Goal: Task Accomplishment & Management: Use online tool/utility

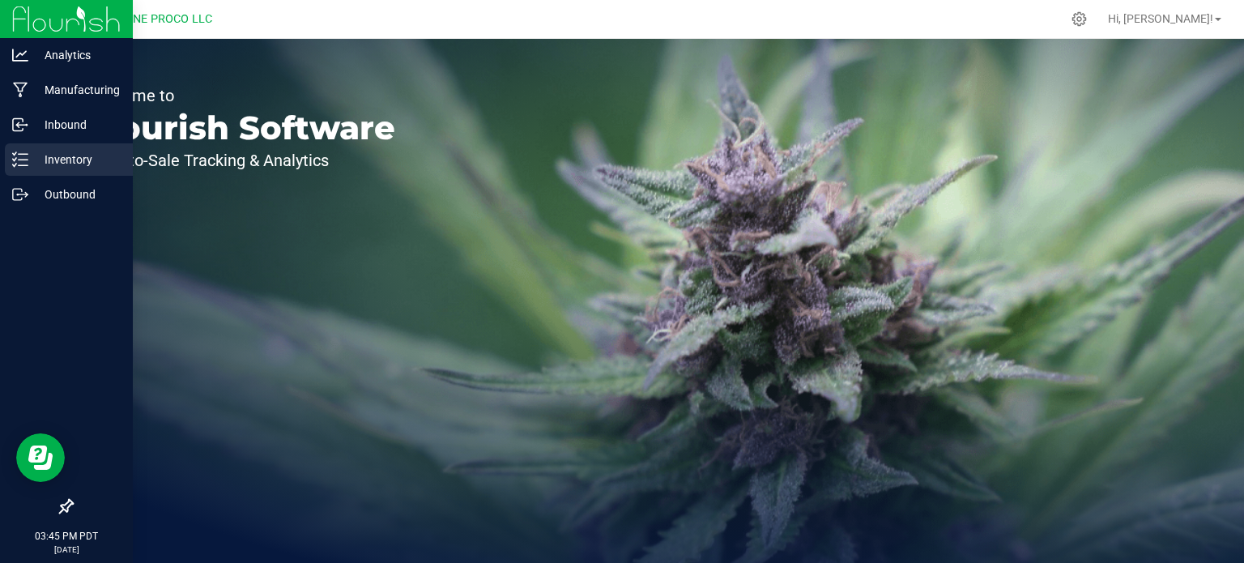
click at [43, 157] on p "Inventory" at bounding box center [76, 159] width 97 height 19
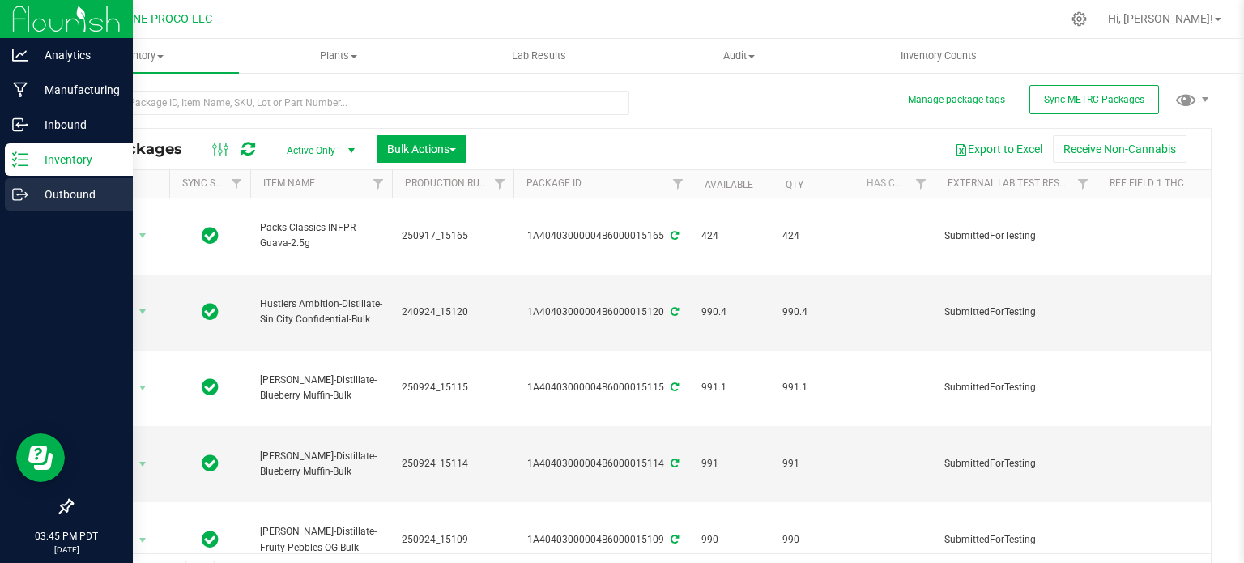
click at [29, 199] on p "Outbound" at bounding box center [76, 194] width 97 height 19
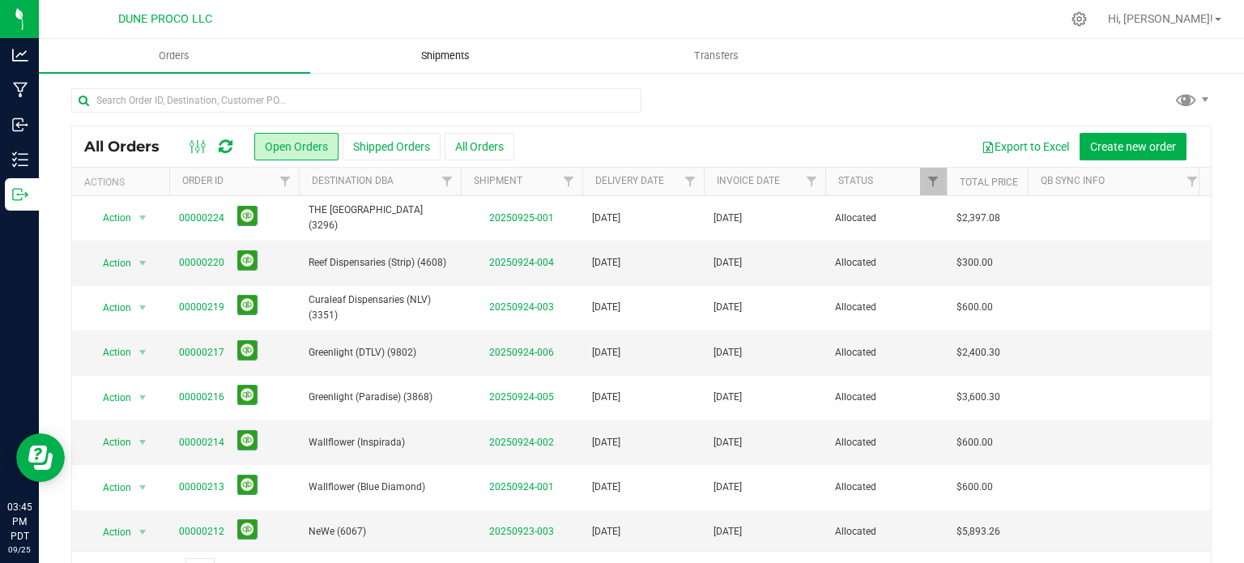
click at [476, 55] on span "Shipments" at bounding box center [445, 56] width 92 height 15
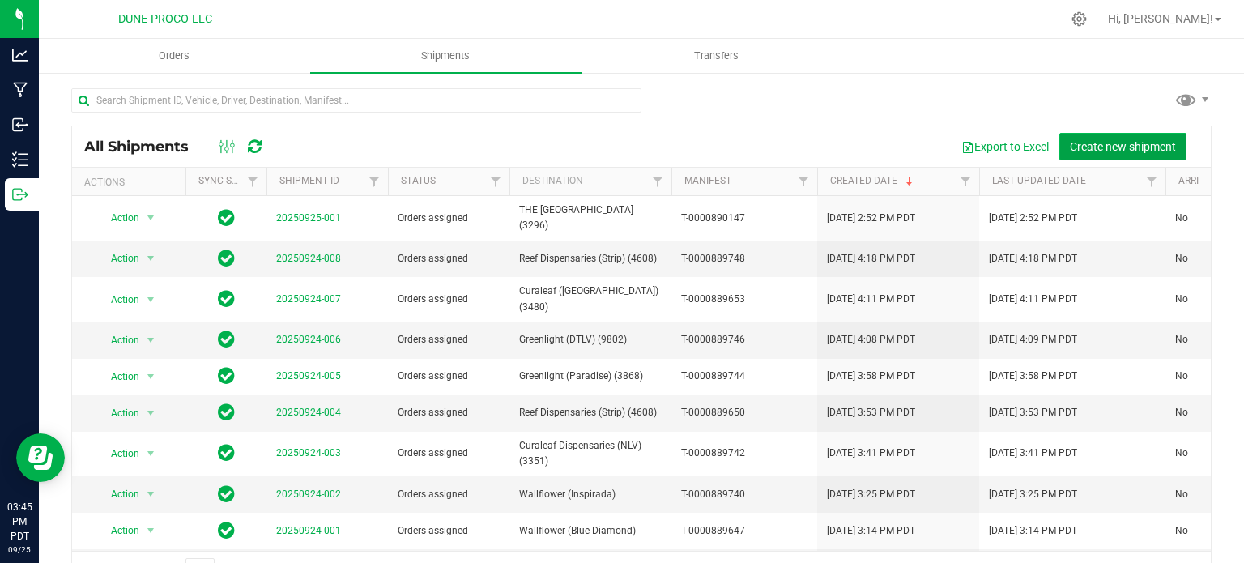
click at [1101, 143] on span "Create new shipment" at bounding box center [1123, 146] width 106 height 13
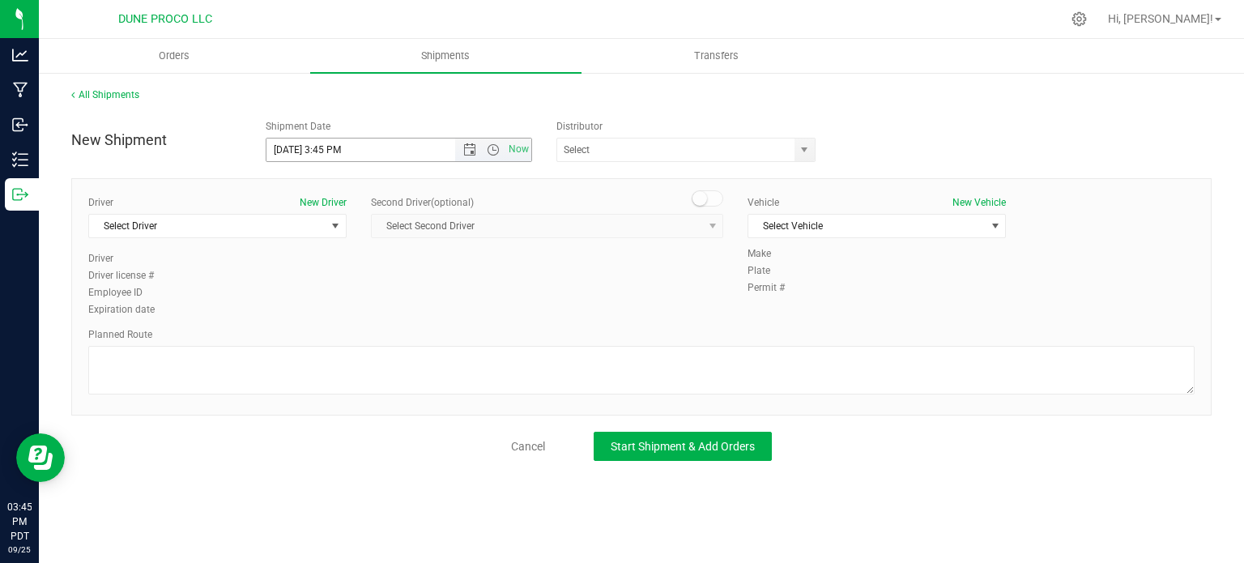
click at [295, 151] on input "[DATE] 3:45 PM" at bounding box center [374, 149] width 217 height 23
drag, startPoint x: 339, startPoint y: 145, endPoint x: 323, endPoint y: 148, distance: 15.7
click at [323, 148] on input "[DATE] 3:45 PM" at bounding box center [374, 149] width 217 height 23
click at [797, 151] on span "select" at bounding box center [805, 149] width 20 height 23
type input "[DATE] 10:00 AM"
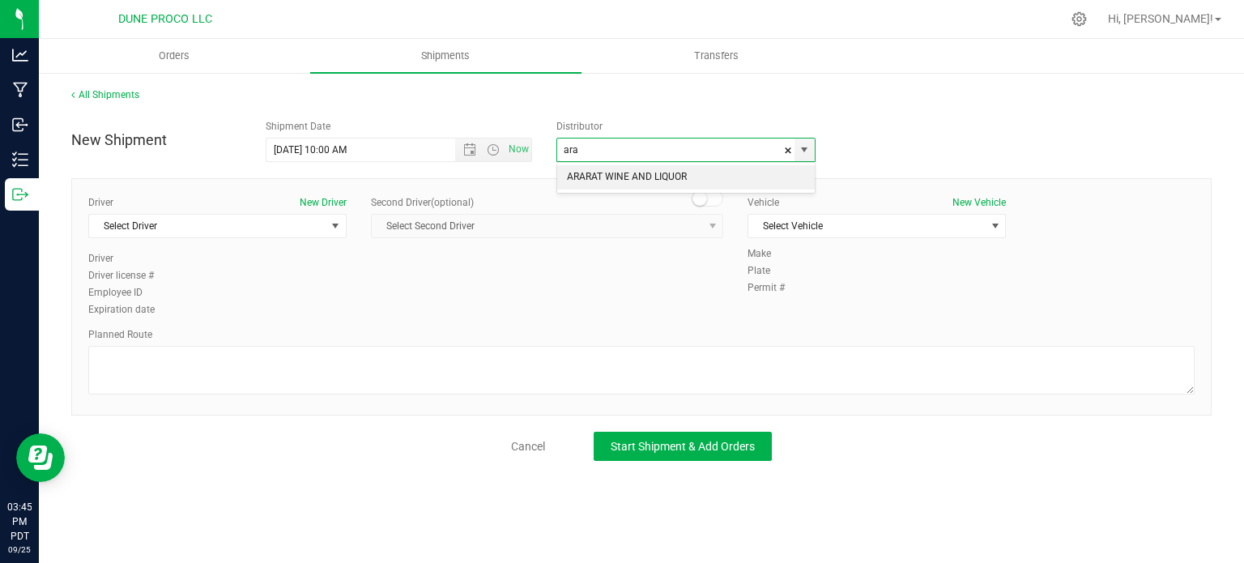
click at [658, 182] on li "ARARAT WINE AND LIQUOR" at bounding box center [686, 177] width 258 height 24
type input "ARARAT WINE AND LIQUOR"
click at [329, 232] on span "select" at bounding box center [336, 226] width 20 height 23
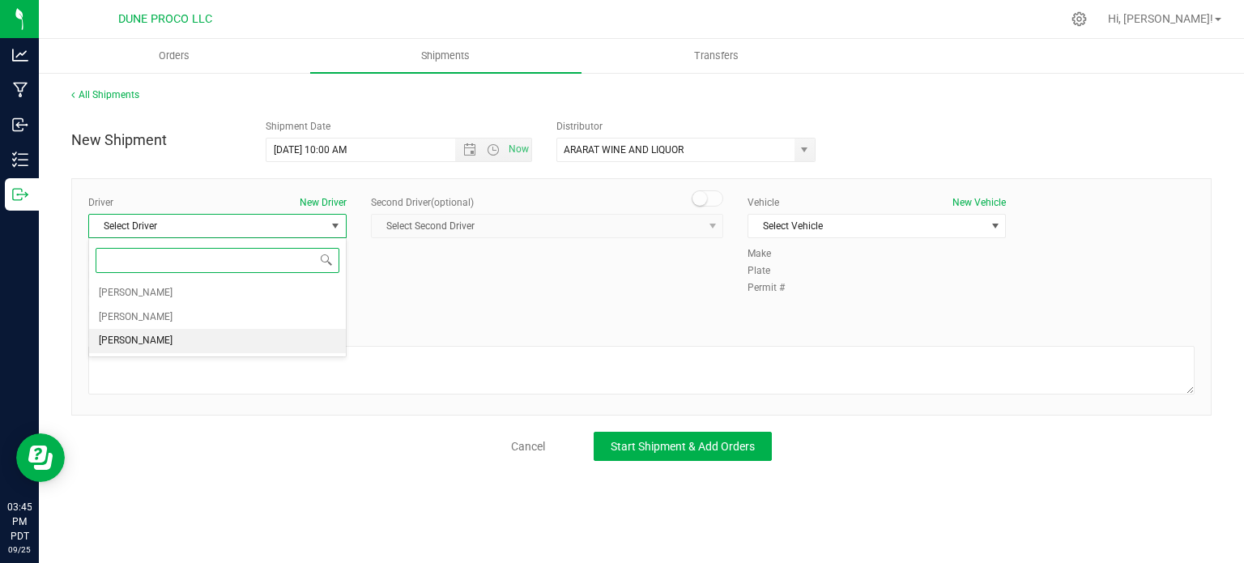
click at [155, 340] on li "[PERSON_NAME]" at bounding box center [217, 341] width 257 height 24
click at [844, 232] on span "Select Vehicle" at bounding box center [866, 226] width 236 height 23
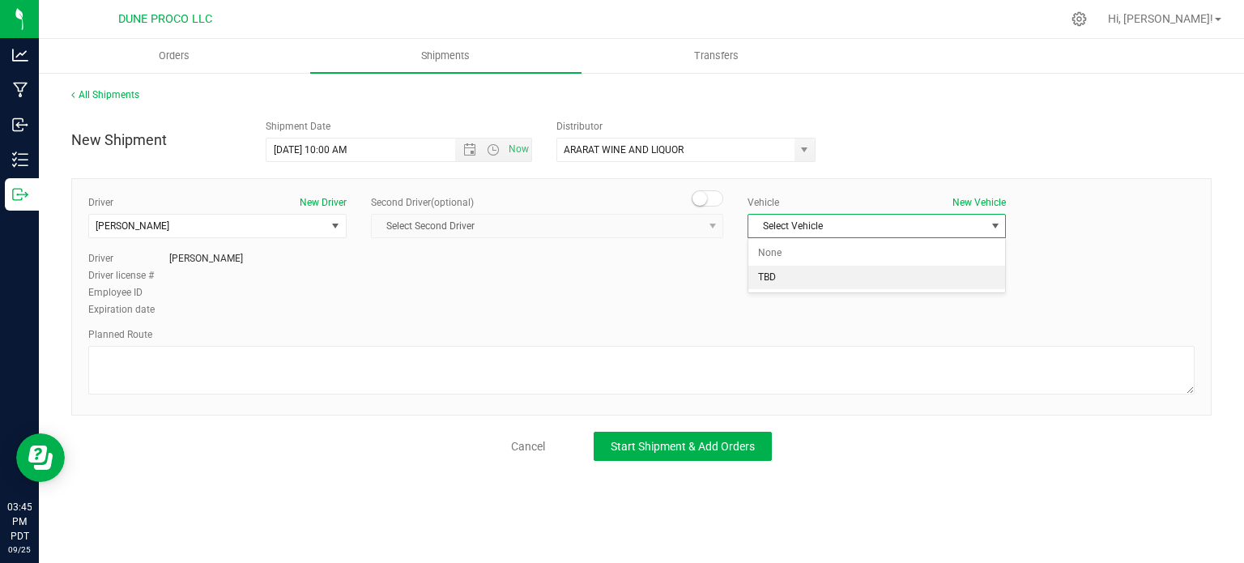
click at [803, 266] on li "TBD" at bounding box center [876, 278] width 257 height 24
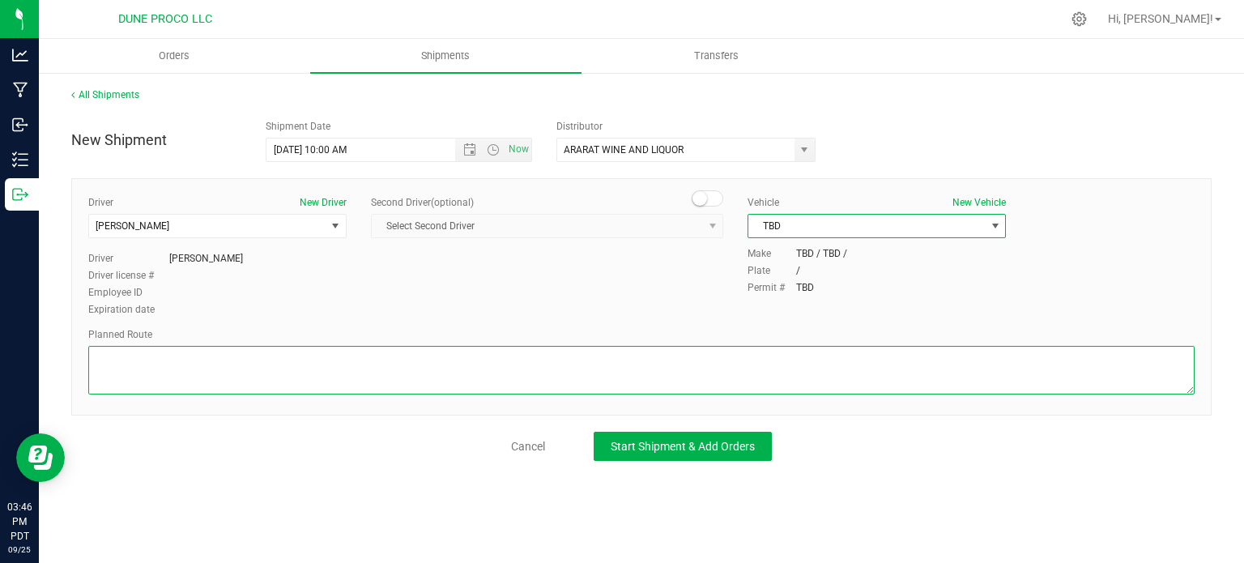
click at [255, 373] on textarea at bounding box center [641, 370] width 1106 height 49
paste textarea "Get on I-15 S/US-93 S from E [PERSON_NAME] and [PERSON_NAME] 4 min (1.6 mi)  C…"
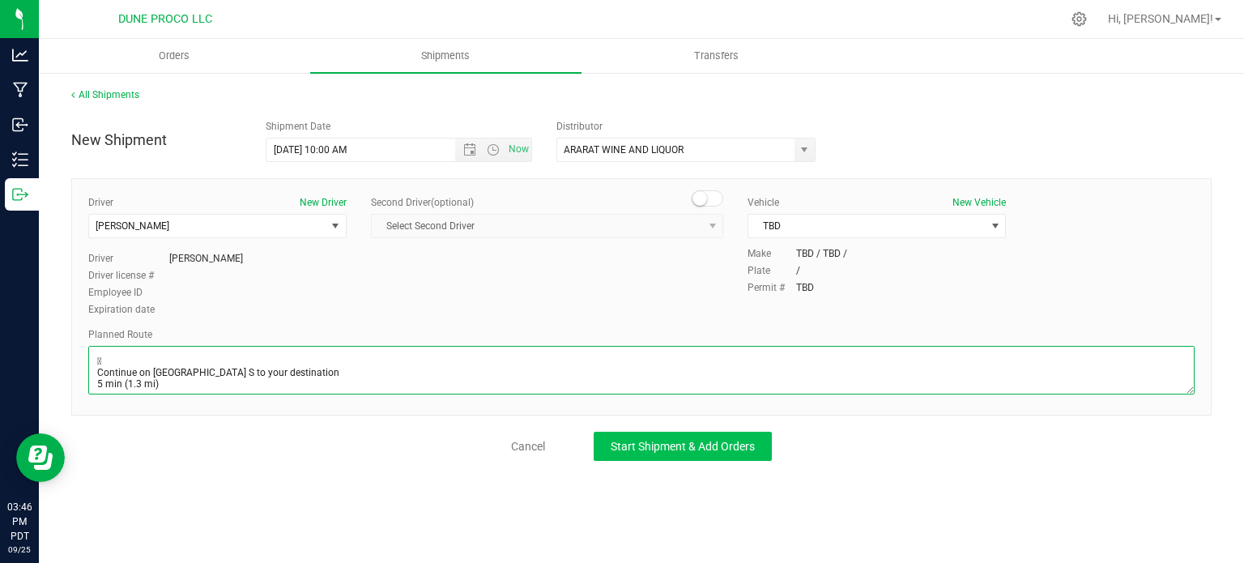
type textarea "Get on I-15 S/US-93 S from E [PERSON_NAME] and [PERSON_NAME] 4 min (1.6 mi)  C…"
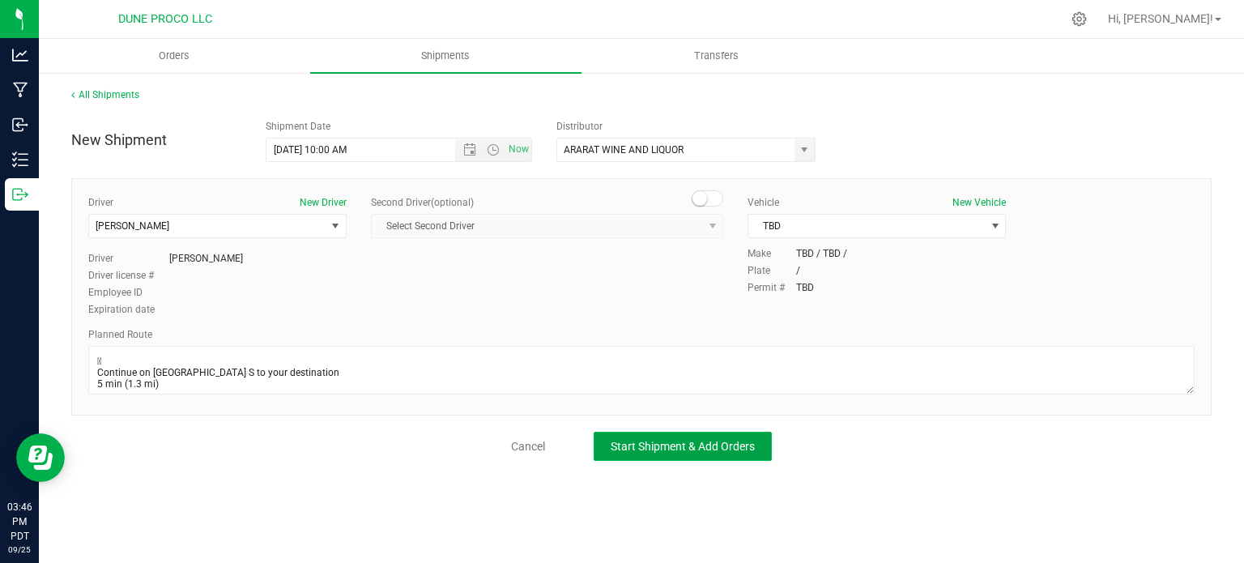
click at [662, 456] on button "Start Shipment & Add Orders" at bounding box center [683, 446] width 178 height 29
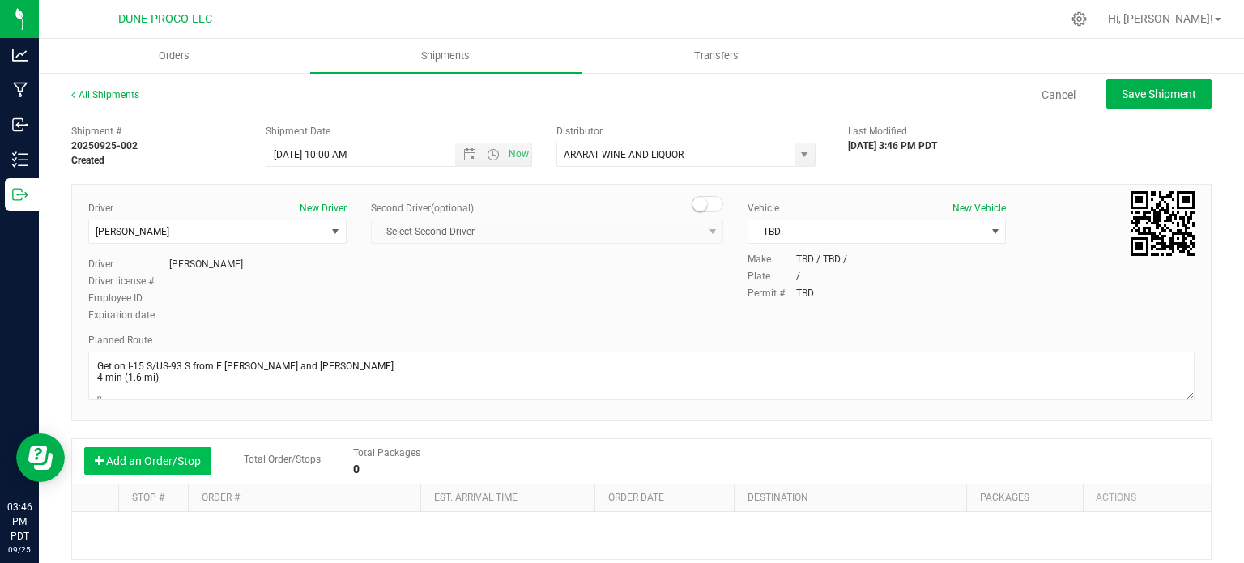
click at [159, 462] on button "Add an Order/Stop" at bounding box center [147, 461] width 127 height 28
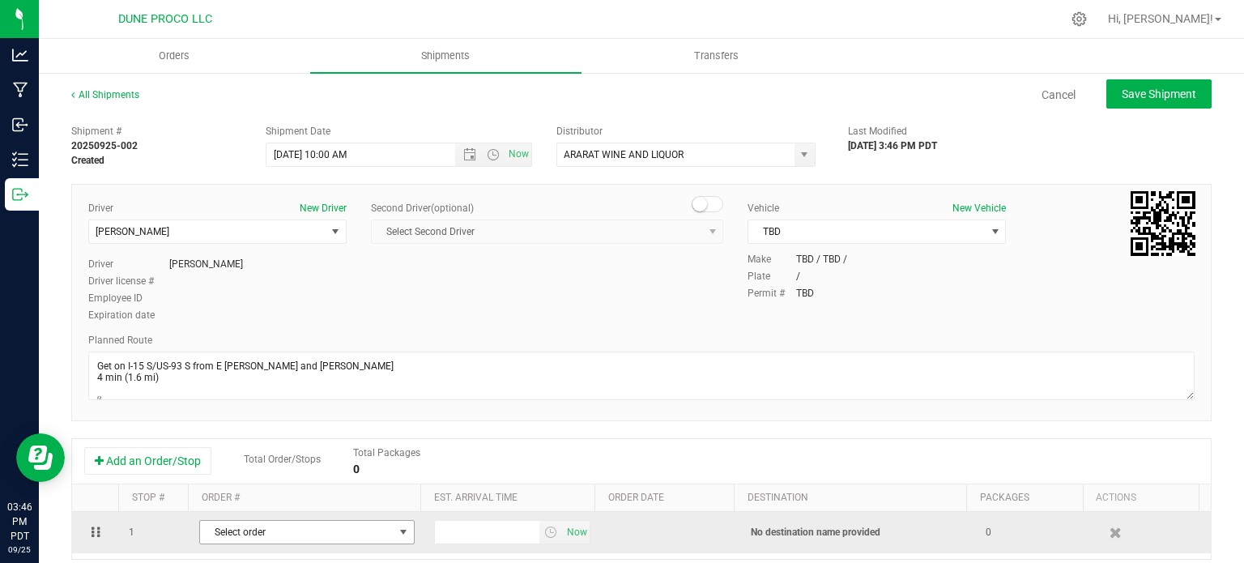
click at [262, 526] on span "Select order" at bounding box center [297, 532] width 194 height 23
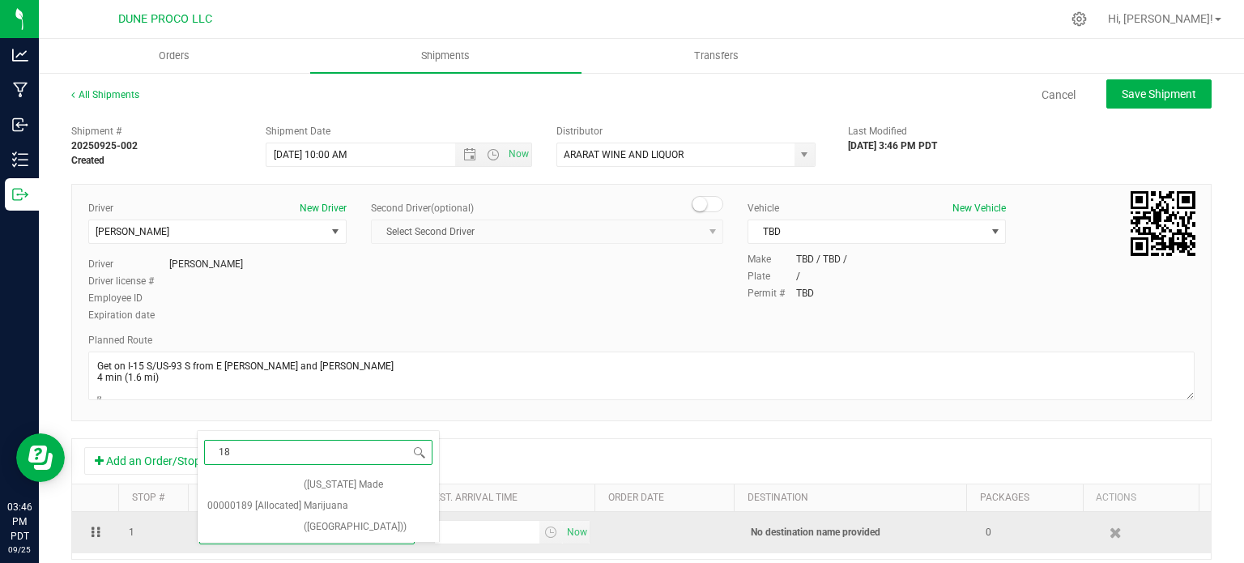
type input "189"
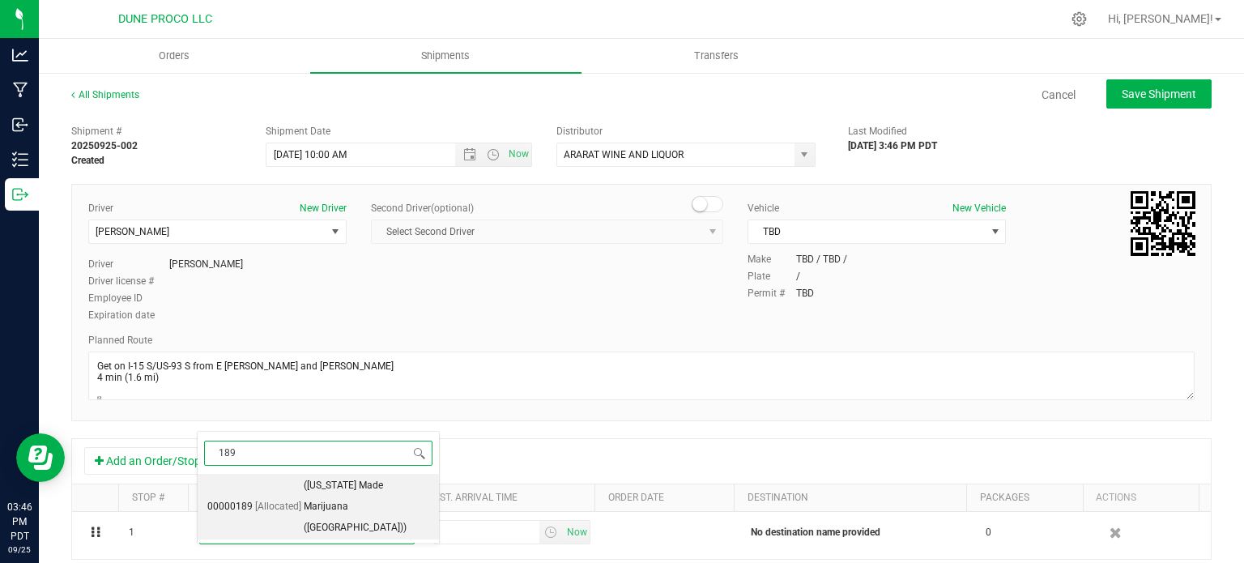
click at [313, 498] on span "([US_STATE] Made Marijuana ([GEOGRAPHIC_DATA]))" at bounding box center [367, 506] width 126 height 62
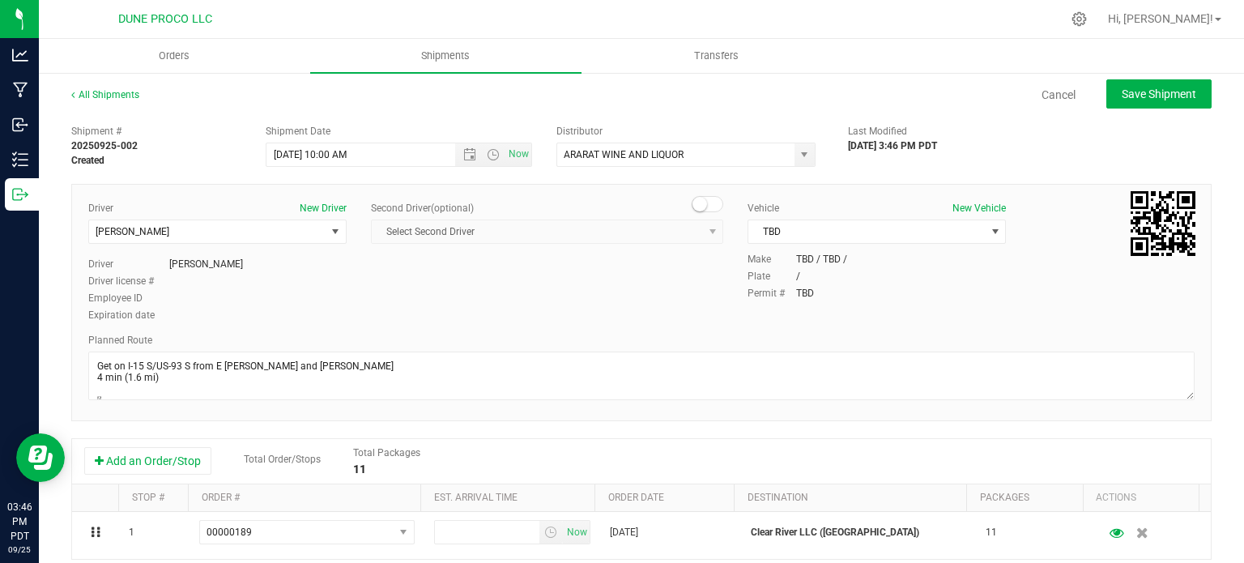
click at [486, 554] on div "1 00000189 00000189 Now [DATE] Clear River LLC ([GEOGRAPHIC_DATA]) 11" at bounding box center [641, 535] width 1139 height 47
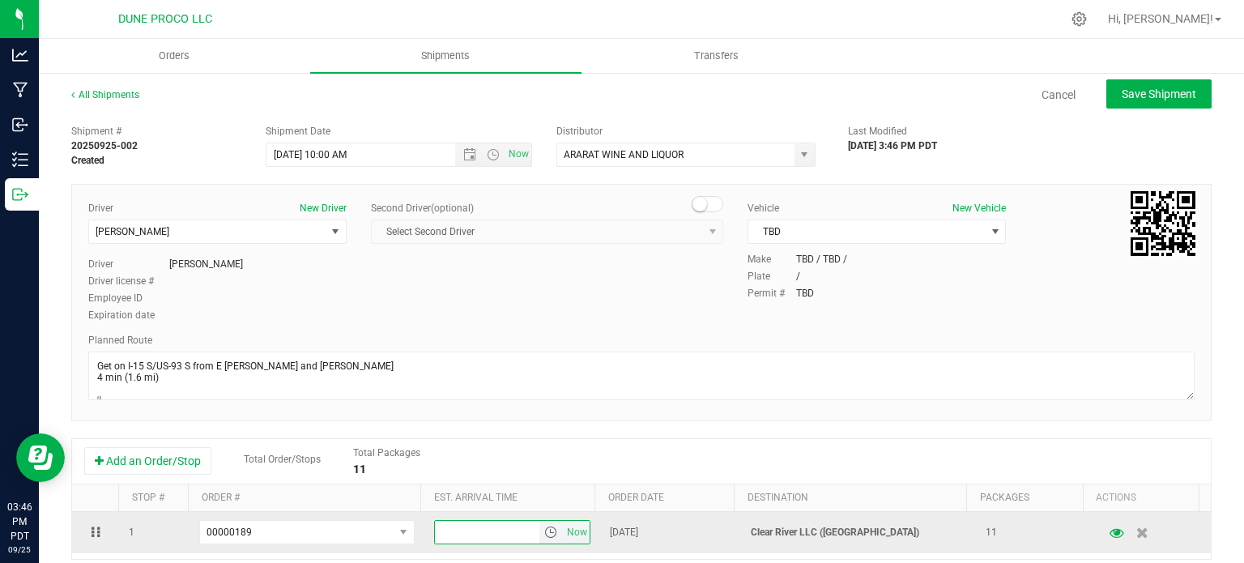
click at [493, 533] on input "text" at bounding box center [487, 532] width 105 height 23
type input "3:00 PM"
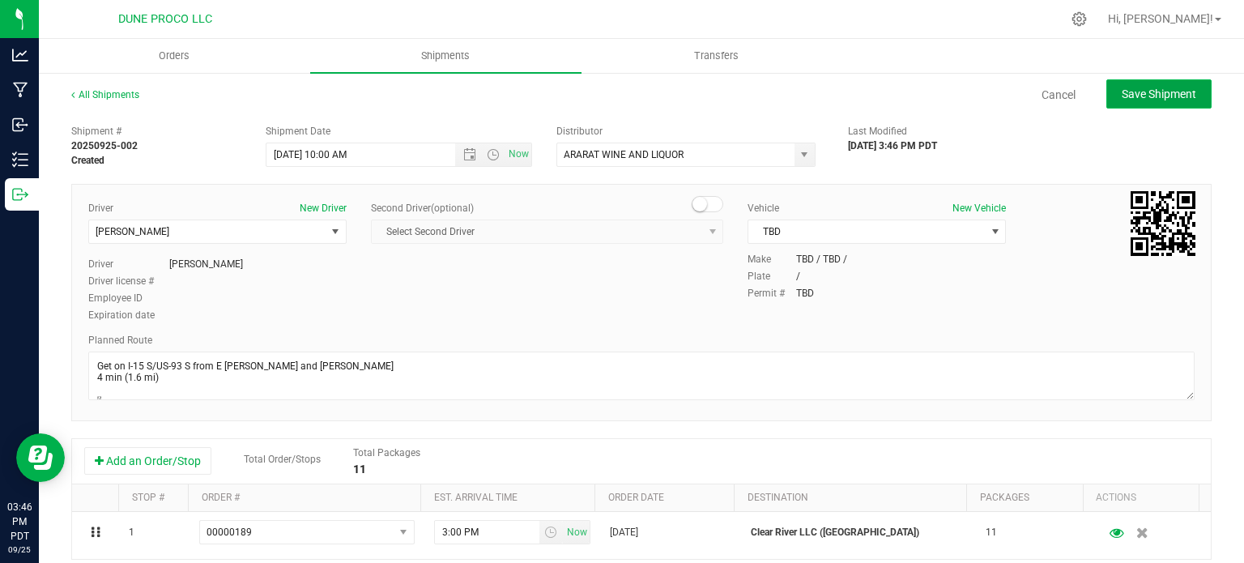
click at [1148, 94] on span "Save Shipment" at bounding box center [1159, 93] width 75 height 13
type input "[DATE] 5:00 PM"
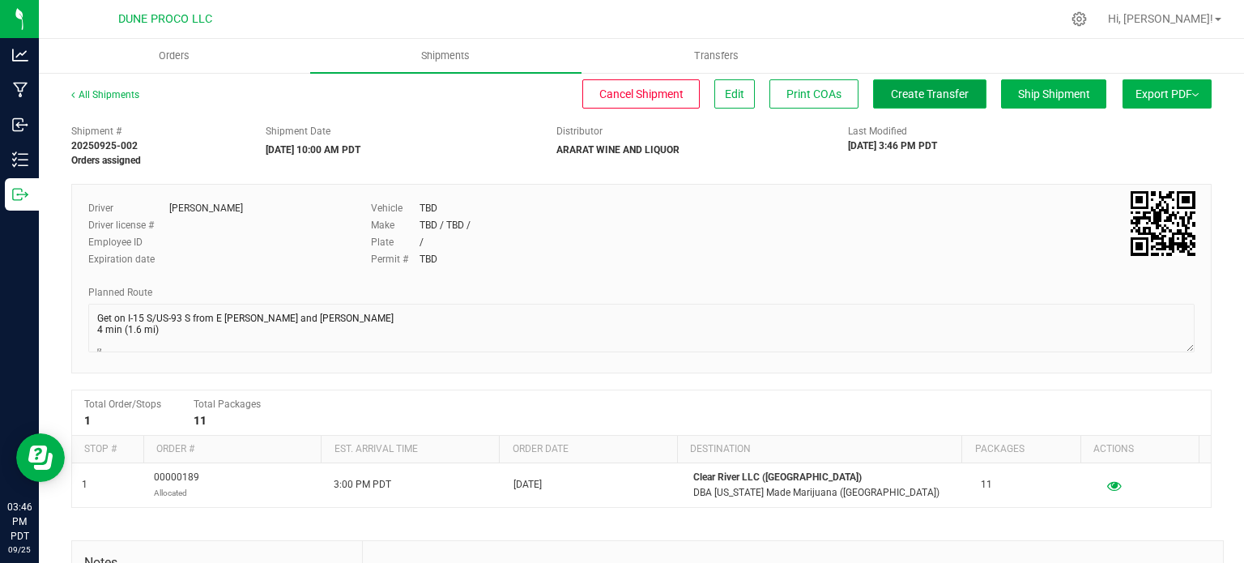
click at [904, 79] on button "Create Transfer" at bounding box center [929, 93] width 113 height 29
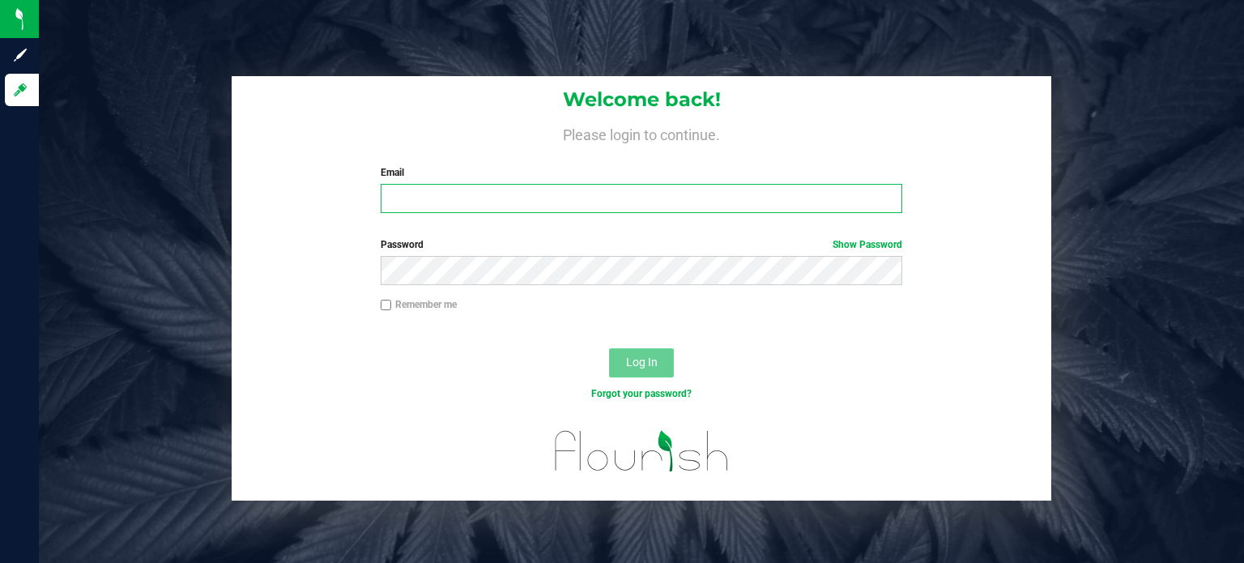
type input "[EMAIL_ADDRESS][PERSON_NAME][DOMAIN_NAME]"
click at [641, 374] on button "Log In" at bounding box center [641, 362] width 65 height 29
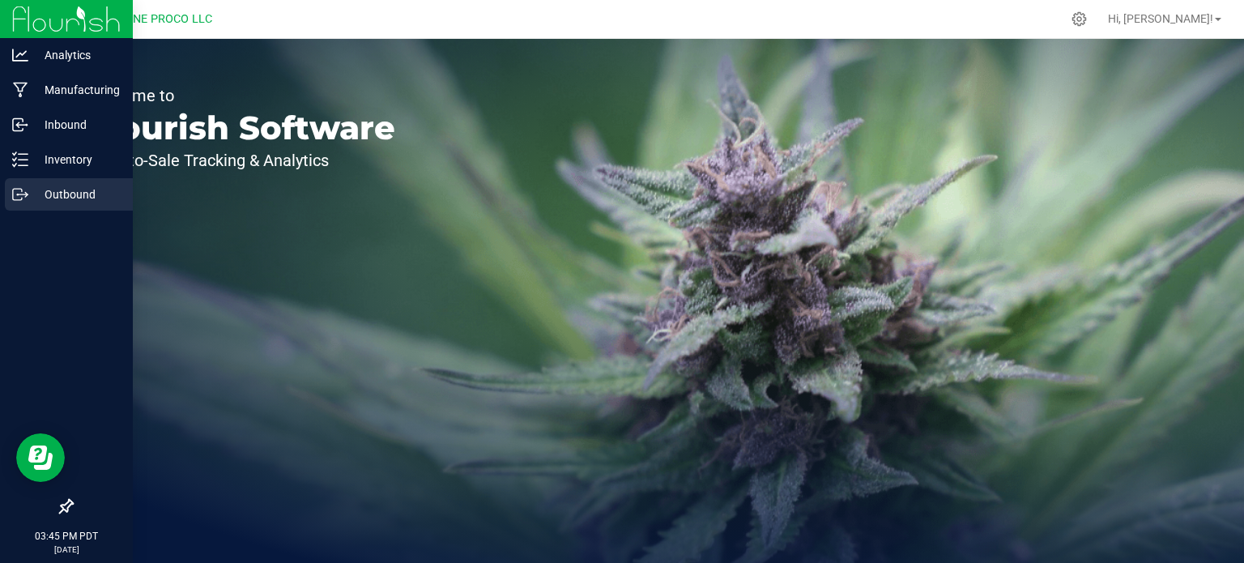
click at [0, 193] on link "Outbound" at bounding box center [66, 195] width 133 height 35
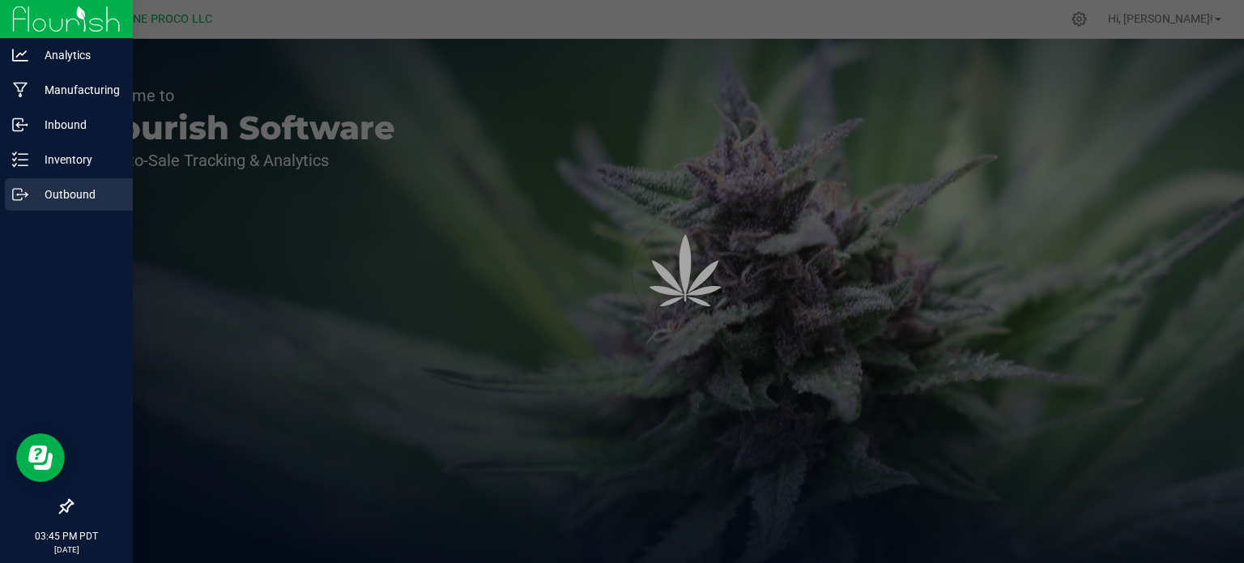
click at [0, 193] on link "Outbound" at bounding box center [66, 195] width 133 height 35
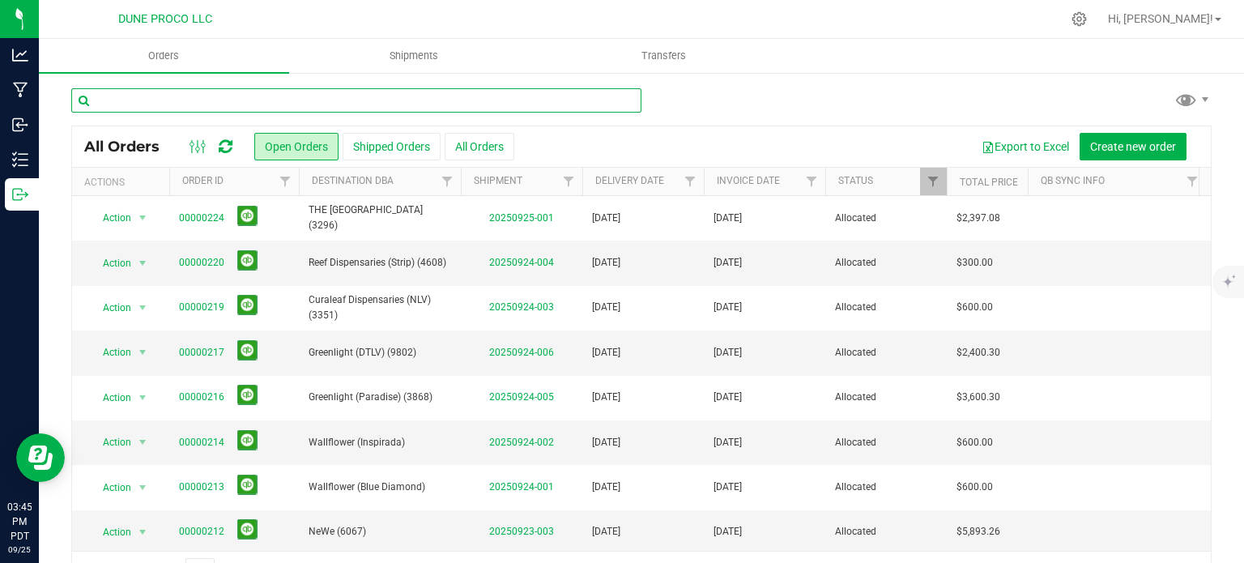
click at [208, 89] on input "text" at bounding box center [356, 100] width 570 height 24
type input "189"
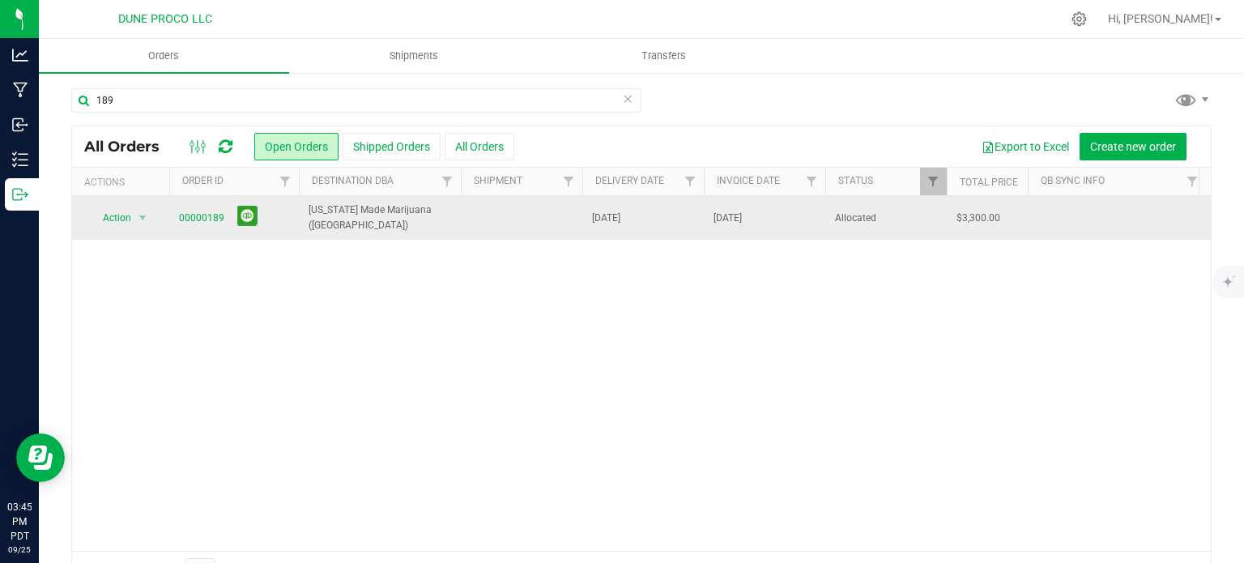
click at [202, 227] on span "00000189" at bounding box center [234, 218] width 110 height 25
click at [198, 215] on link "00000189" at bounding box center [201, 218] width 45 height 15
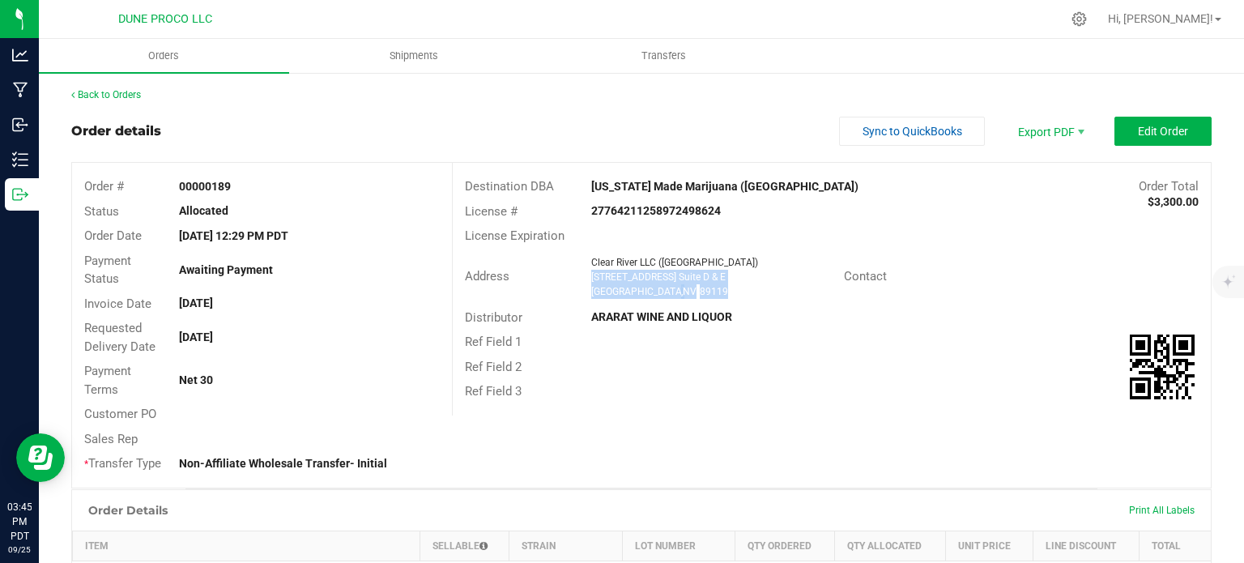
drag, startPoint x: 684, startPoint y: 291, endPoint x: 584, endPoint y: 275, distance: 100.9
click at [584, 275] on div "Clear River LLC (Warm Springs) 310 E Warm Springs Rd. Suite D & E Las Vegas , N…" at bounding box center [713, 277] width 261 height 44
copy ngx-name-and-address "310 E Warm Springs Rd. Suite D & E Las Vegas , NV 89119"
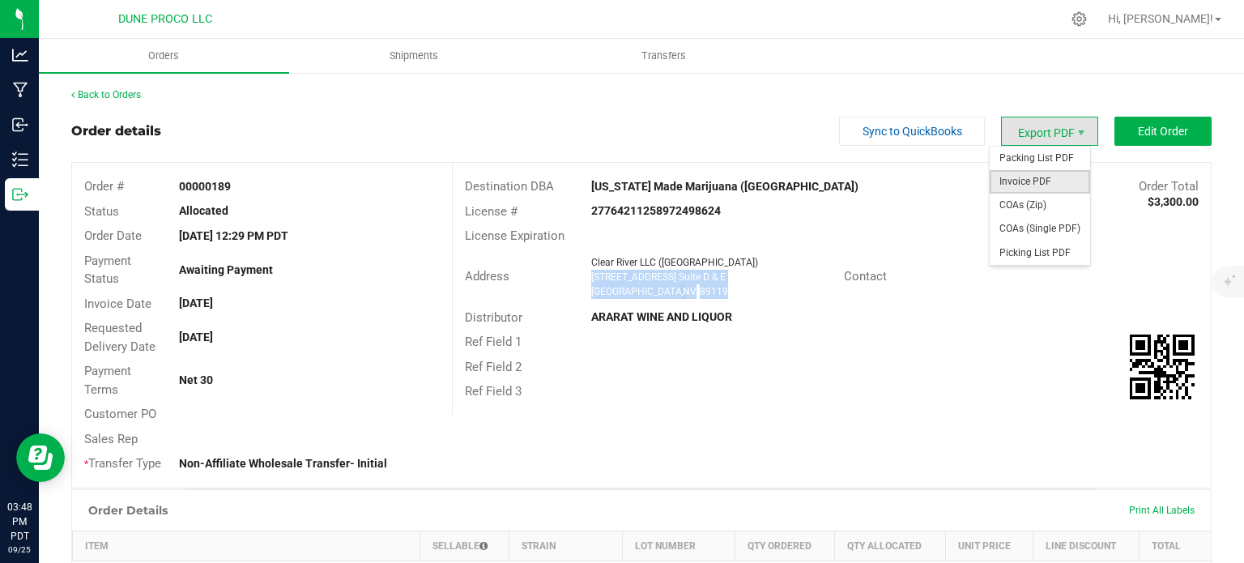
click at [1028, 181] on span "Invoice PDF" at bounding box center [1040, 181] width 100 height 23
click at [1024, 219] on span "COAs (Single PDF)" at bounding box center [1040, 228] width 100 height 23
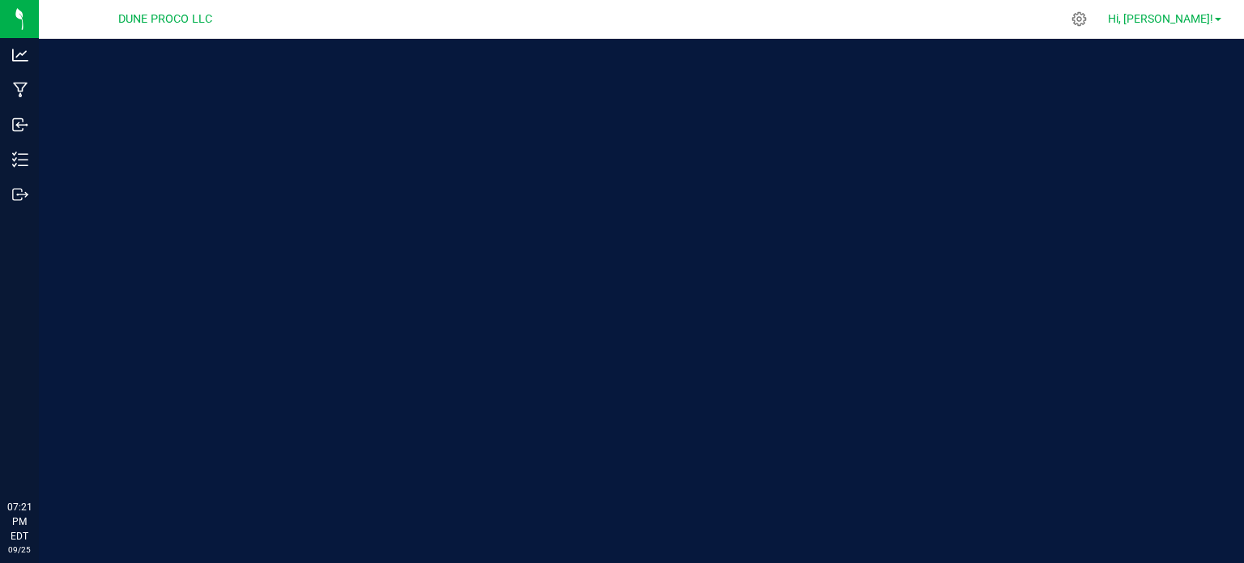
click at [1216, 15] on link "Hi, [PERSON_NAME]!" at bounding box center [1164, 19] width 126 height 17
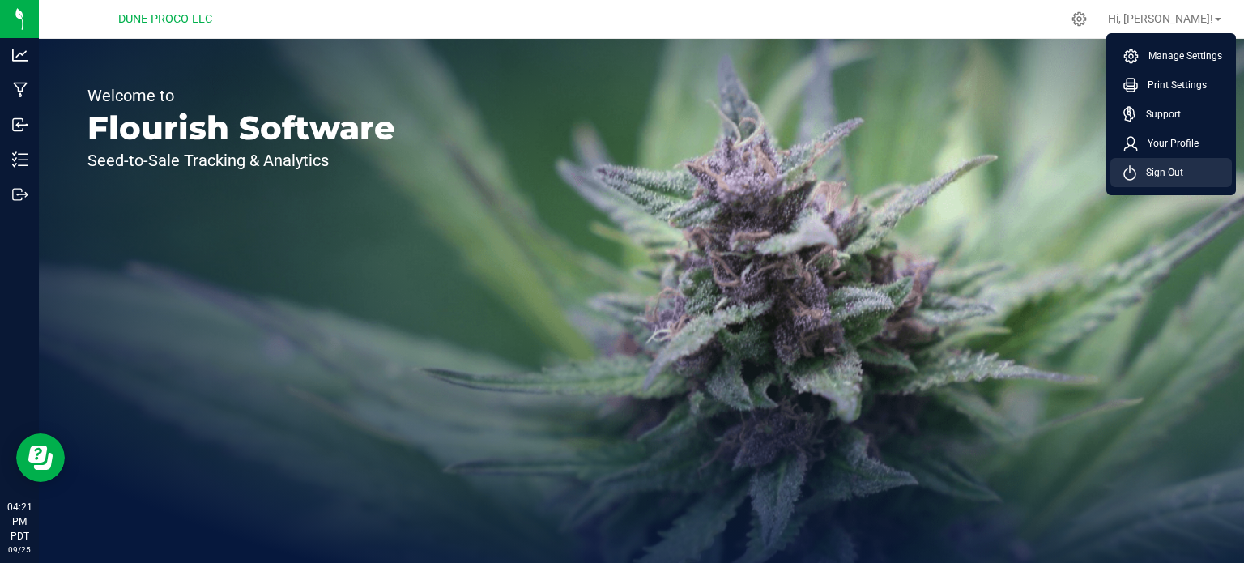
click at [1173, 178] on span "Sign Out" at bounding box center [1159, 172] width 47 height 16
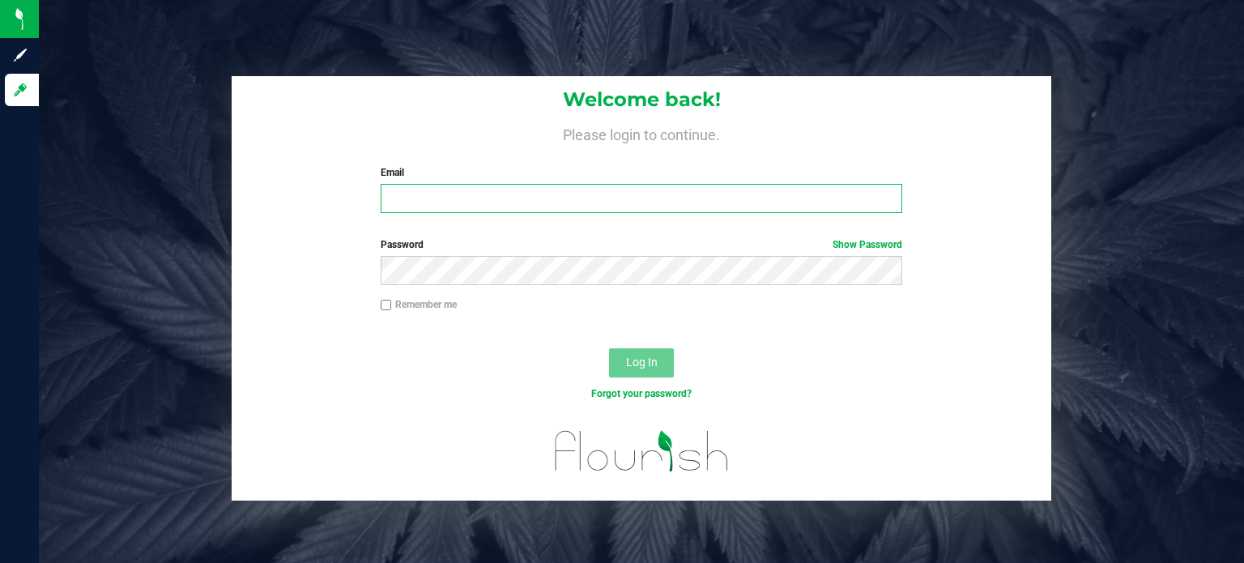
type input "[EMAIL_ADDRESS][PERSON_NAME][DOMAIN_NAME]"
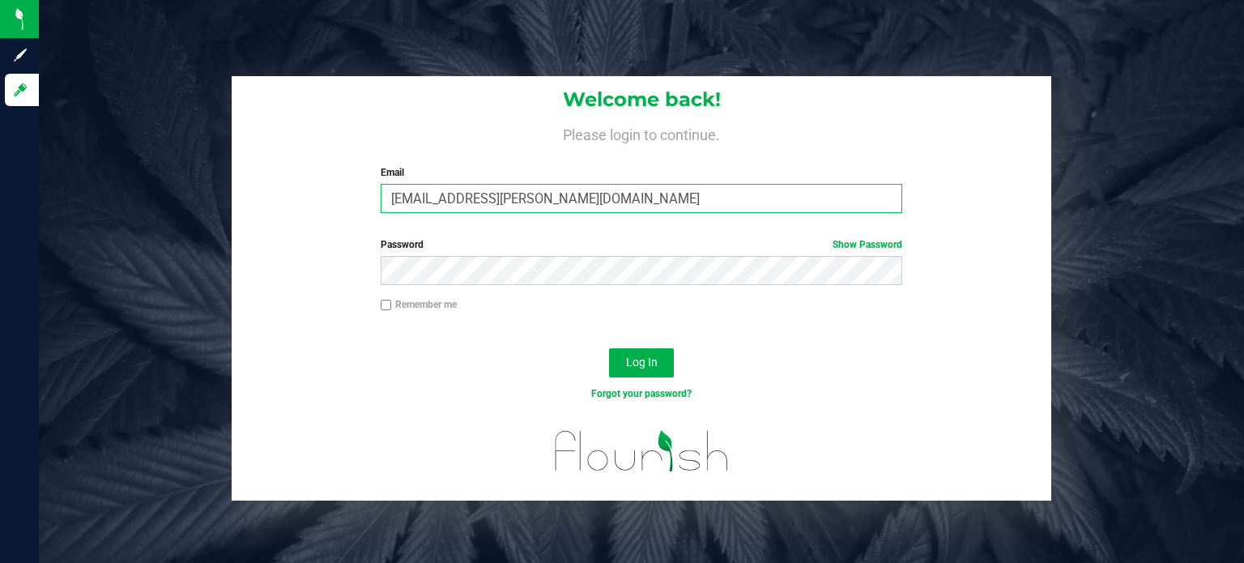
click at [596, 204] on input "[EMAIL_ADDRESS][PERSON_NAME][DOMAIN_NAME]" at bounding box center [642, 198] width 522 height 29
click at [632, 360] on span "Log In" at bounding box center [642, 362] width 32 height 13
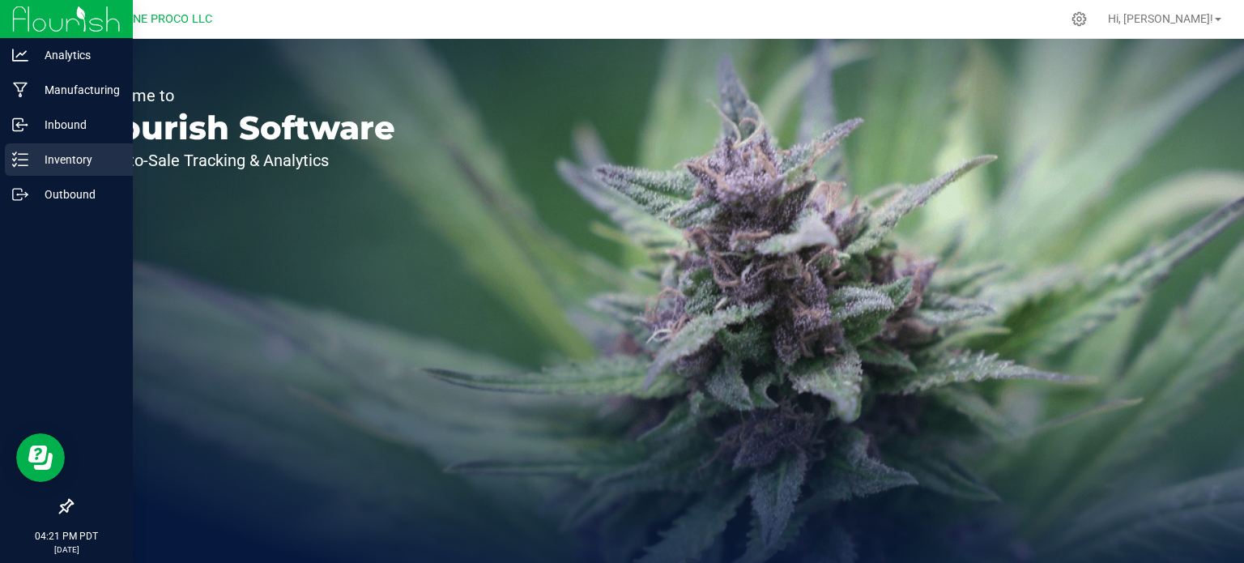
click at [24, 161] on icon at bounding box center [20, 159] width 16 height 16
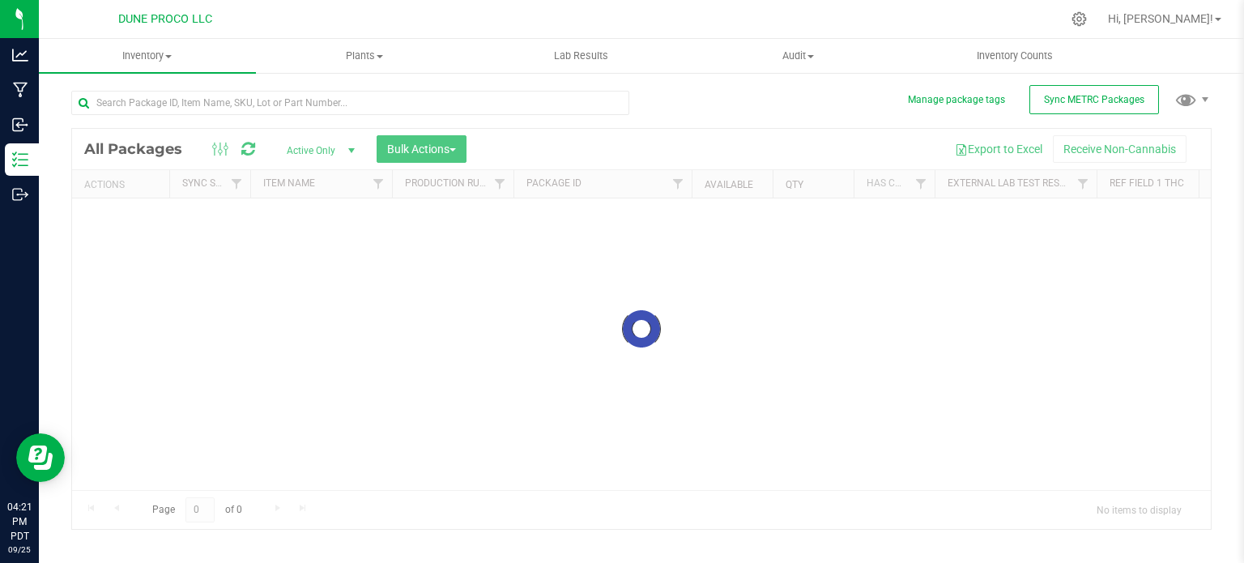
click at [185, 87] on div at bounding box center [356, 102] width 570 height 52
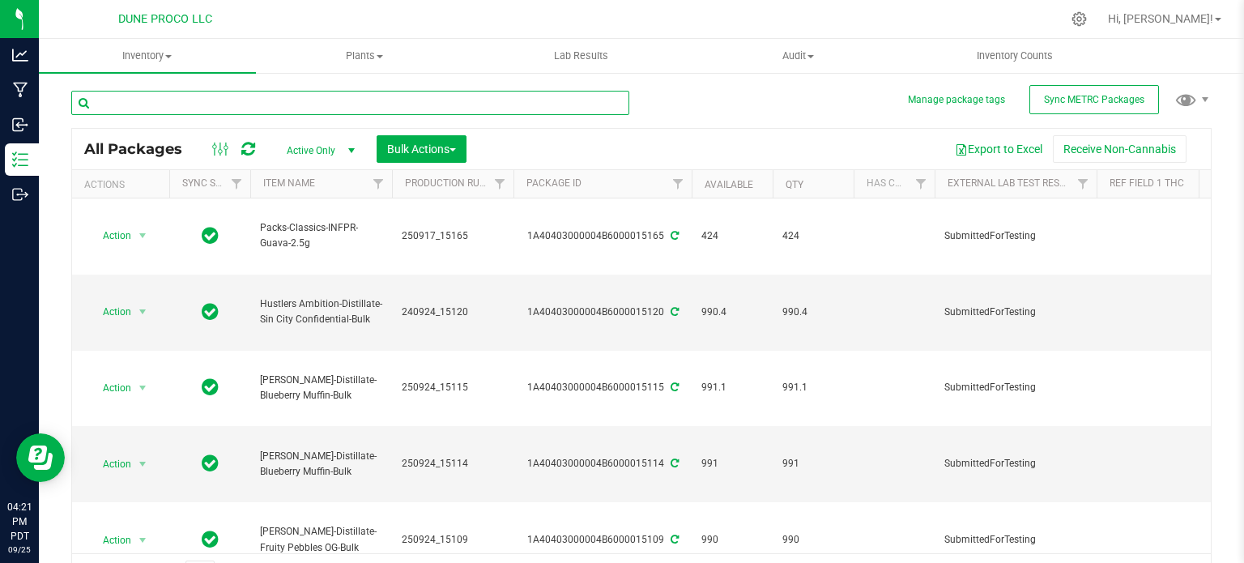
click at [205, 100] on input "text" at bounding box center [350, 103] width 558 height 24
paste input "250812_15046"
type input "250812_15046"
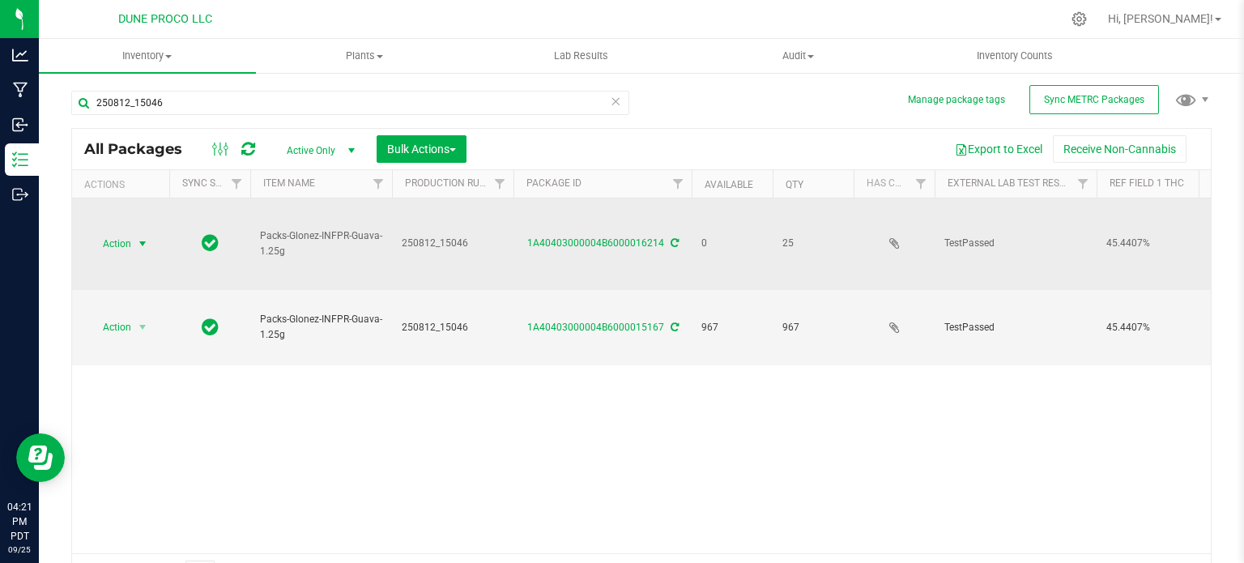
click at [128, 232] on span "Action" at bounding box center [110, 243] width 44 height 23
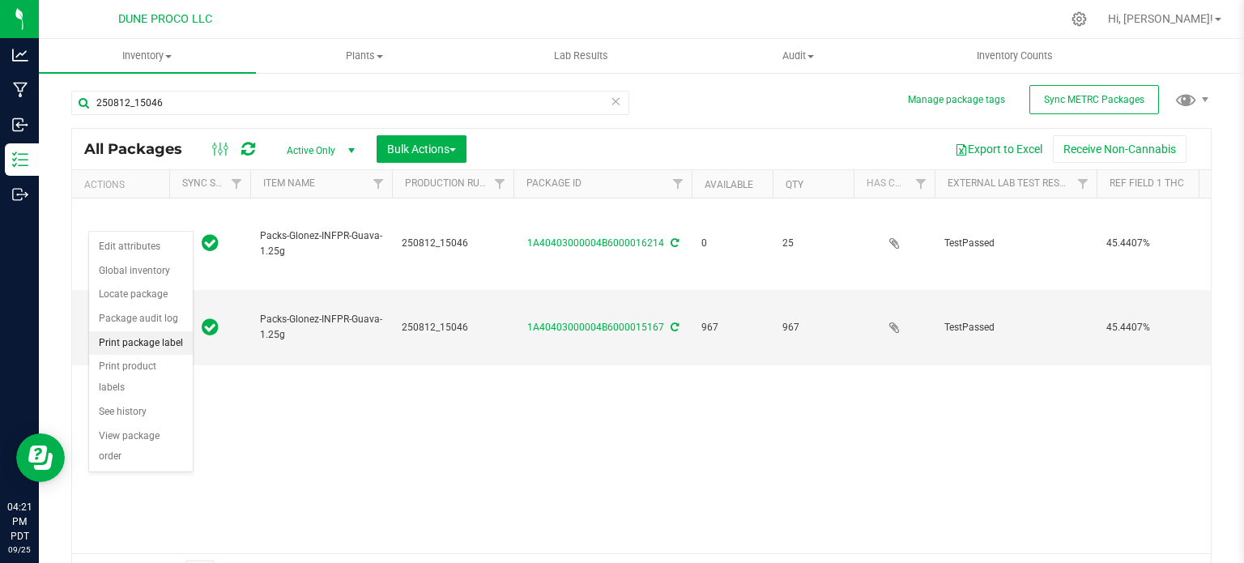
click at [144, 339] on li "Print package label" at bounding box center [141, 343] width 104 height 24
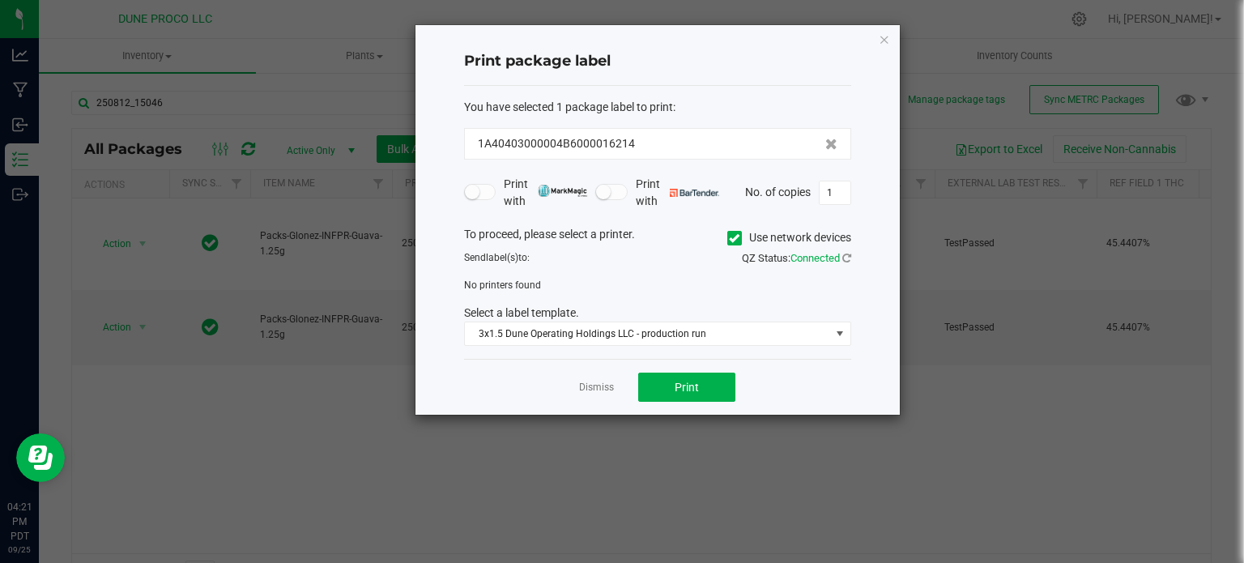
click at [735, 238] on icon at bounding box center [734, 238] width 11 height 0
click at [0, 0] on input "Use network devices" at bounding box center [0, 0] width 0 height 0
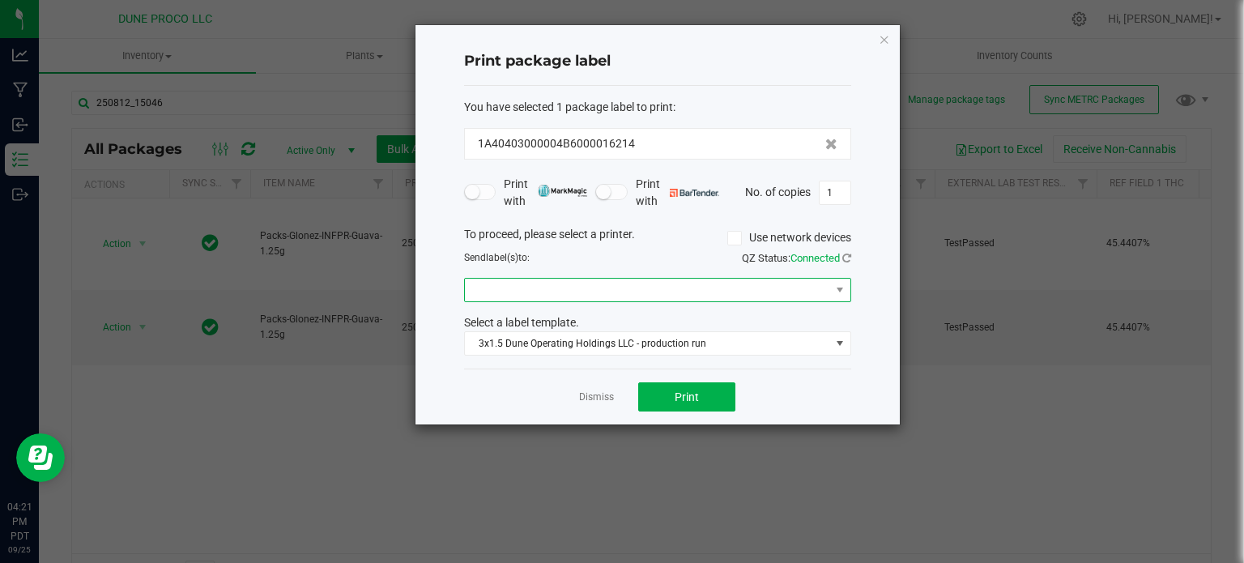
click at [607, 290] on span at bounding box center [647, 290] width 365 height 23
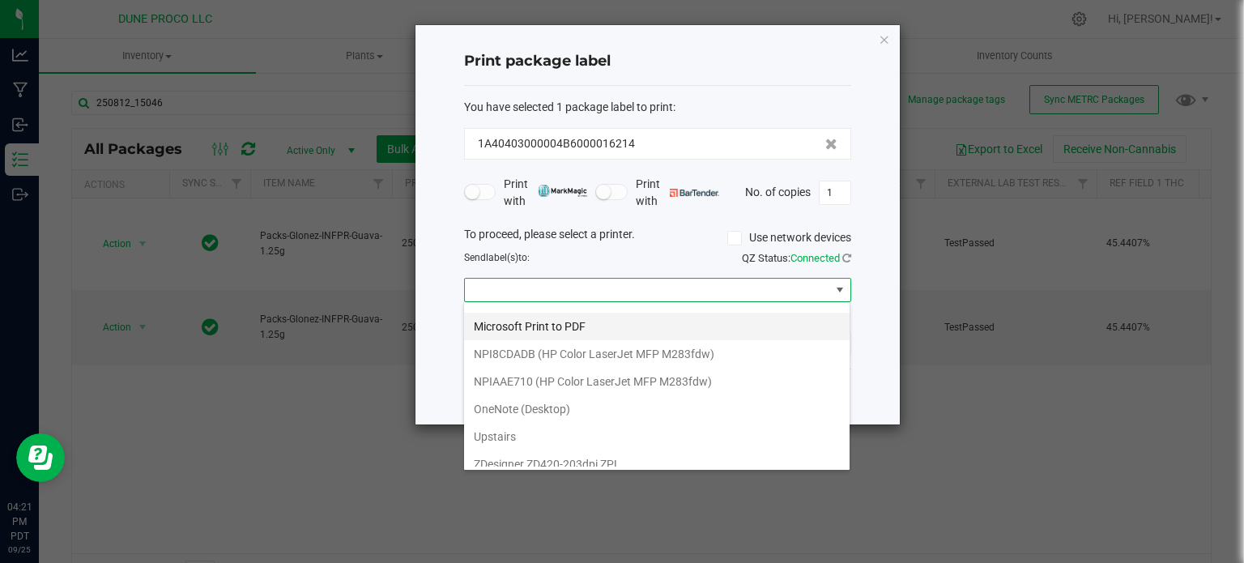
scroll to position [83, 0]
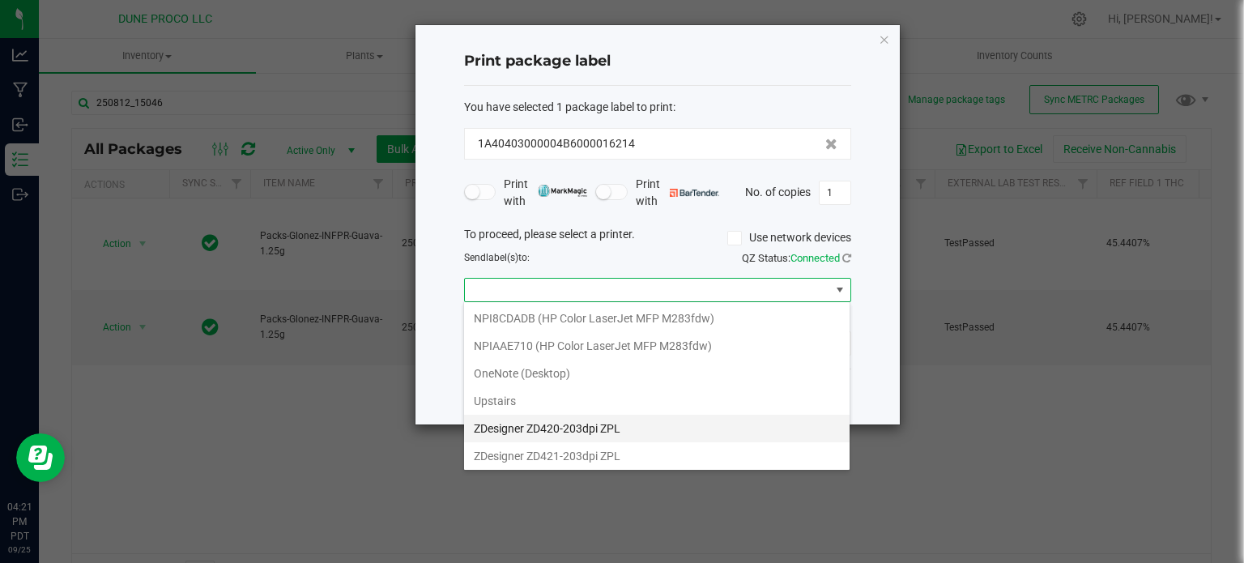
click at [569, 432] on ZPL "ZDesigner ZD420-203dpi ZPL" at bounding box center [657, 429] width 386 height 28
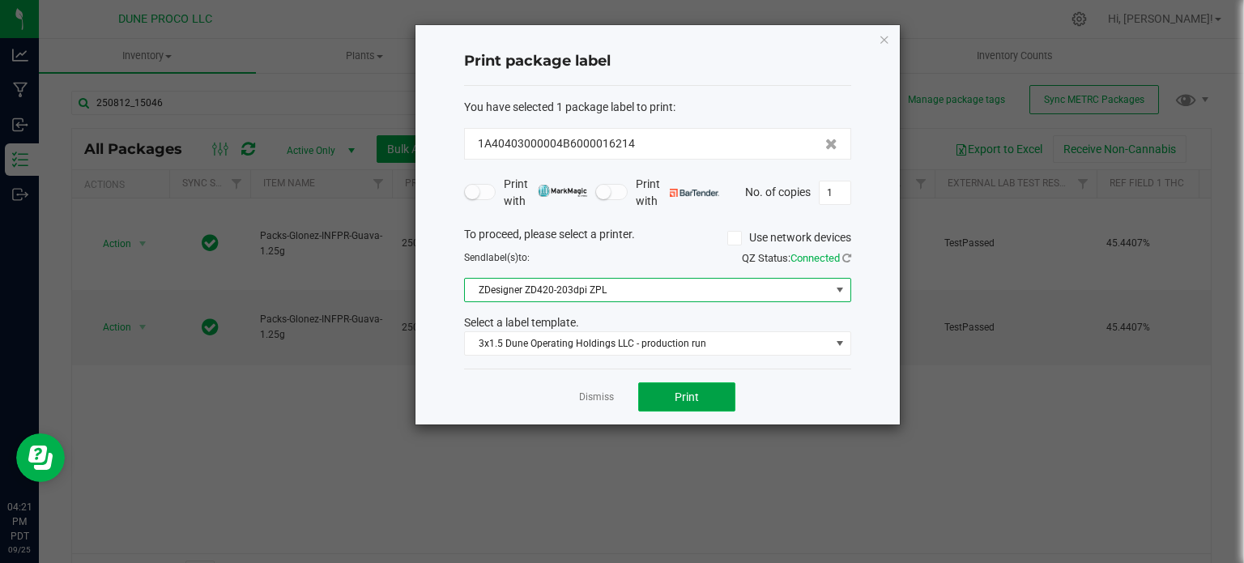
click at [693, 390] on span "Print" at bounding box center [687, 396] width 24 height 13
click at [888, 43] on icon "button" at bounding box center [884, 38] width 11 height 19
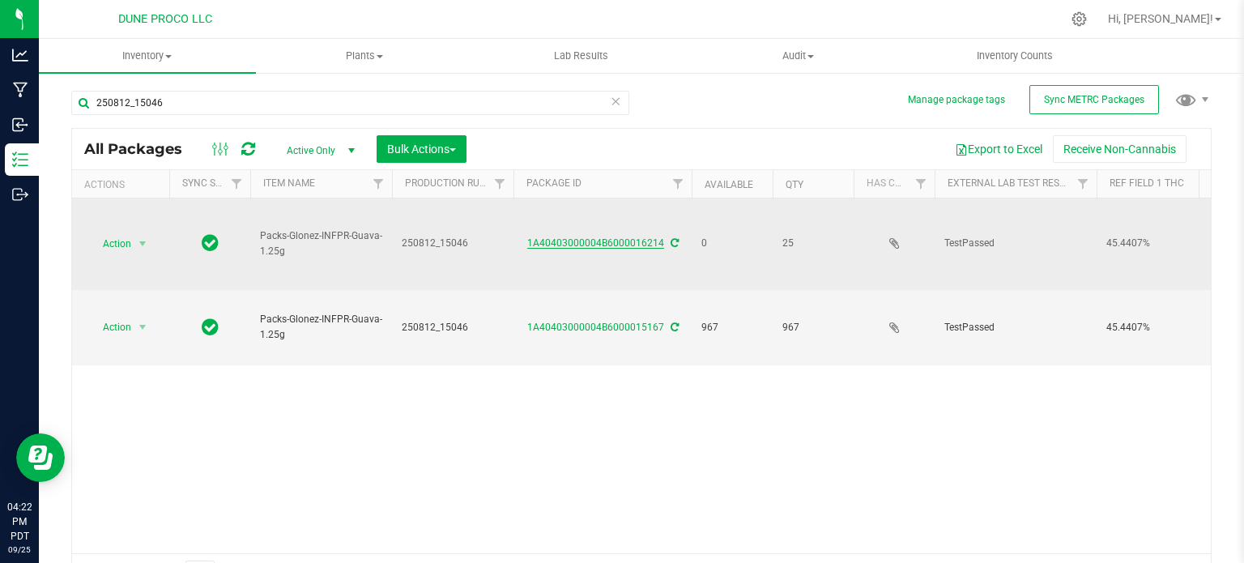
click at [594, 237] on link "1A40403000004B6000016214" at bounding box center [595, 242] width 137 height 11
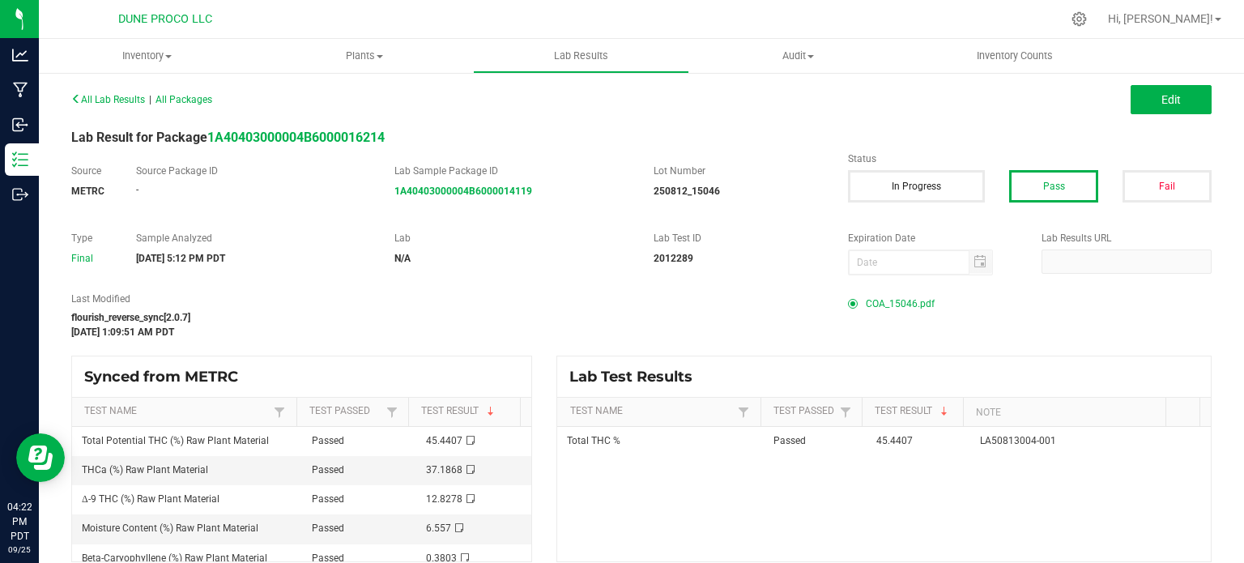
click at [867, 295] on span "COA_15046.pdf" at bounding box center [900, 304] width 69 height 24
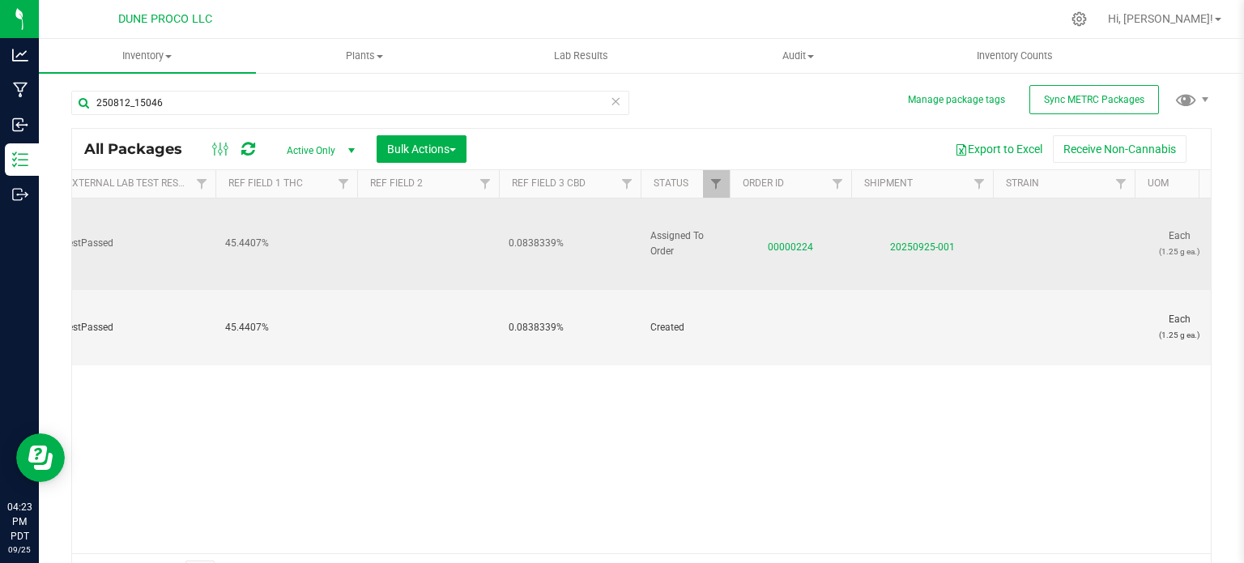
scroll to position [0, 881]
click at [784, 232] on span "00000224" at bounding box center [790, 243] width 102 height 23
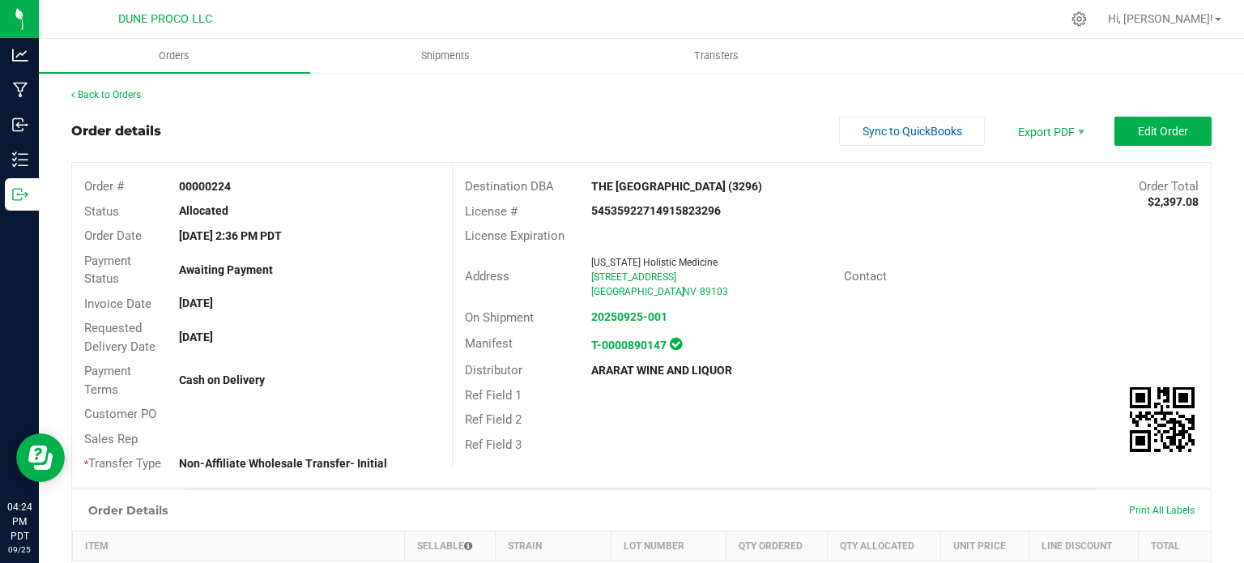
click at [220, 119] on div "Order details Sync to QuickBooks Export PDF Edit Order" at bounding box center [641, 131] width 1140 height 29
